Goal: Complete application form

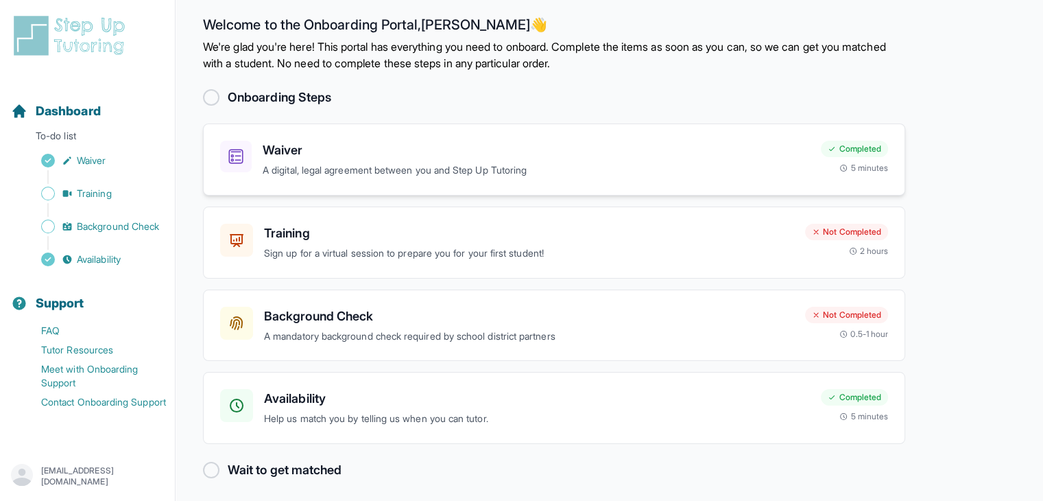
scroll to position [16, 0]
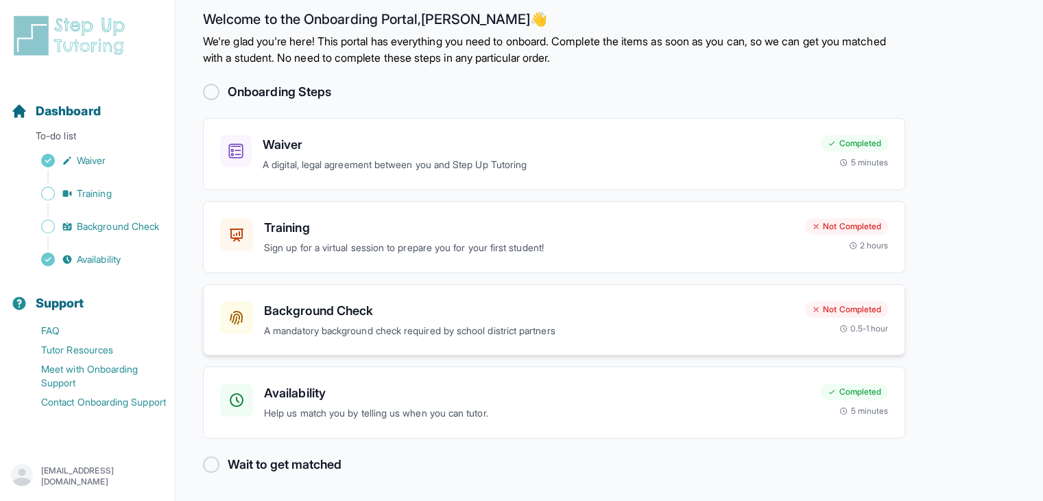
click at [584, 331] on p "A mandatory background check required by school district partners" at bounding box center [529, 331] width 530 height 16
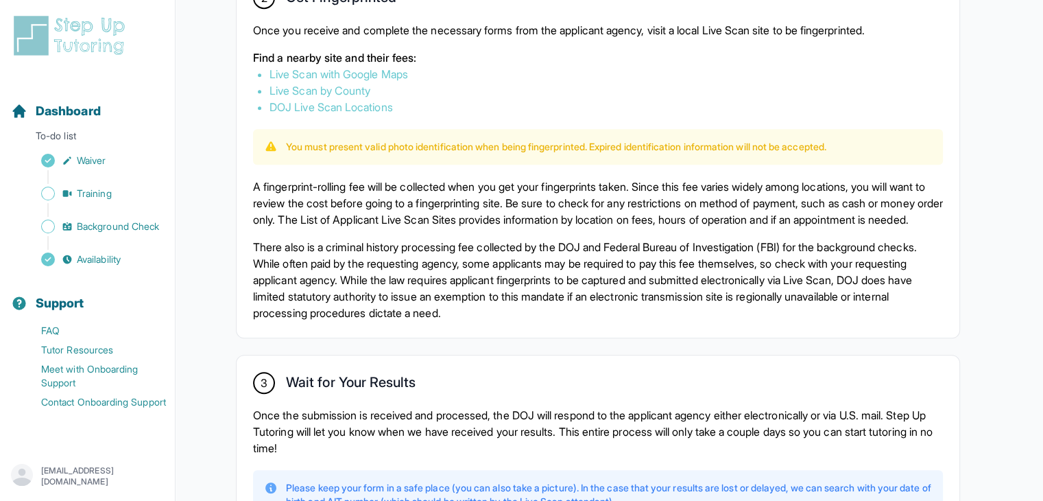
scroll to position [978, 0]
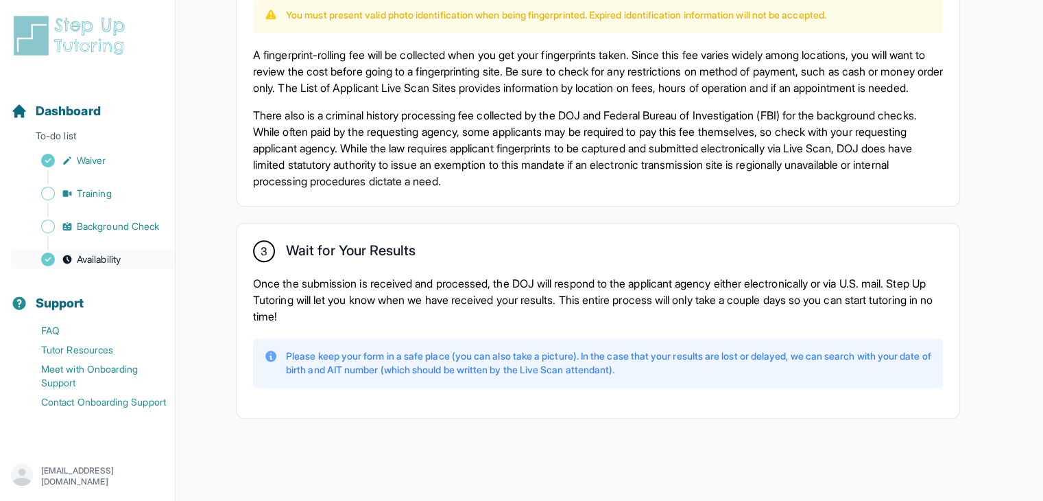
click at [104, 263] on span "Availability" at bounding box center [99, 259] width 44 height 14
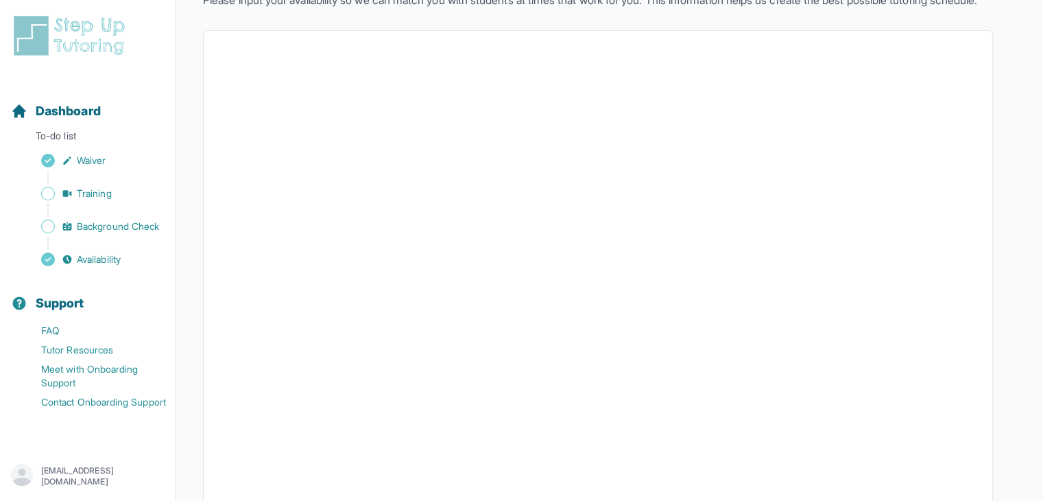
scroll to position [206, 0]
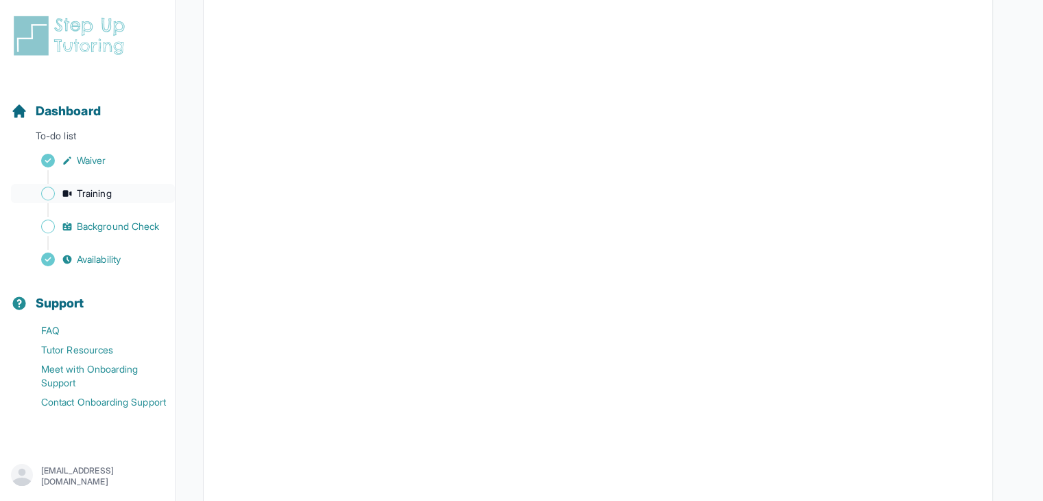
click at [91, 193] on span "Training" at bounding box center [94, 194] width 35 height 14
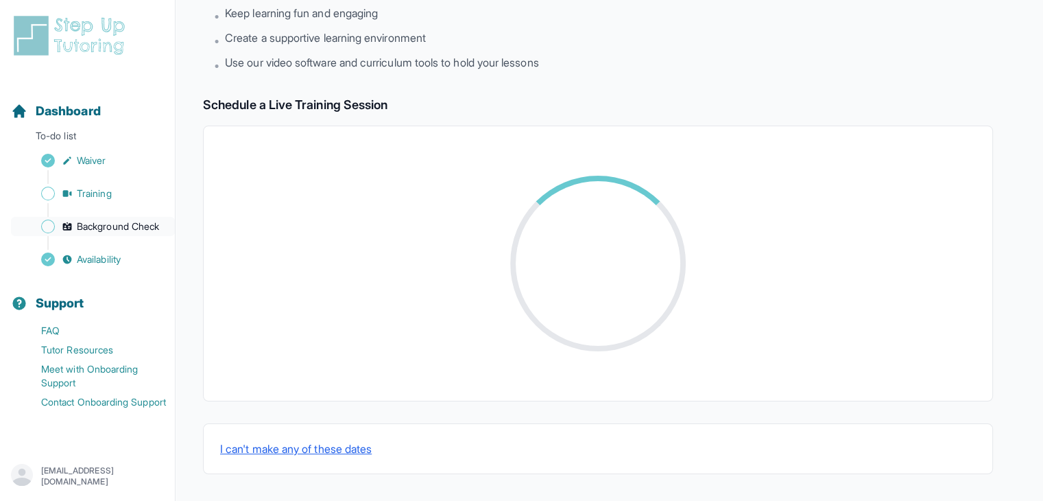
scroll to position [206, 0]
click at [110, 234] on link "Background Check" at bounding box center [93, 226] width 164 height 19
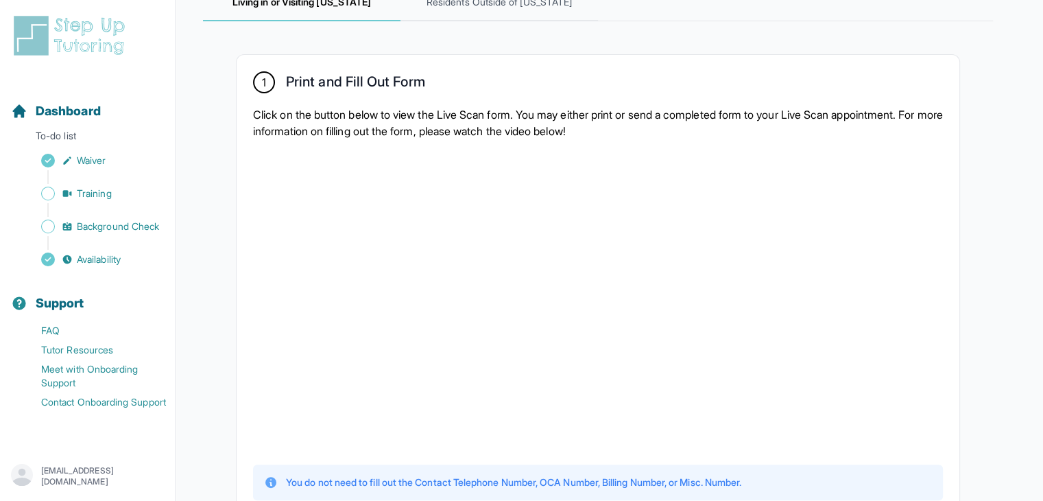
scroll to position [566, 0]
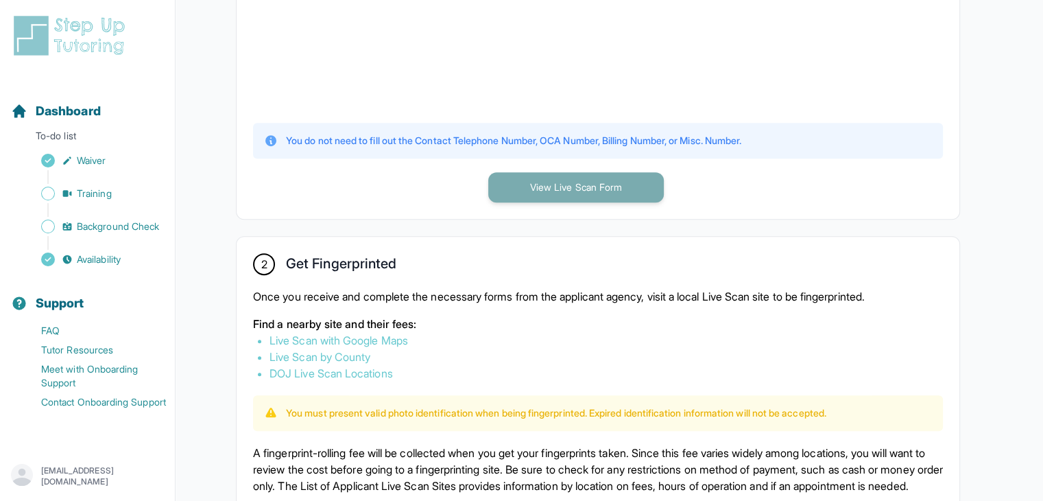
click at [612, 188] on button "View Live Scan Form" at bounding box center [576, 187] width 176 height 30
